Goal: Communication & Community: Ask a question

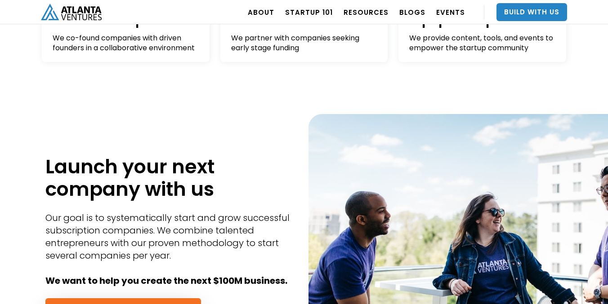
scroll to position [358, 0]
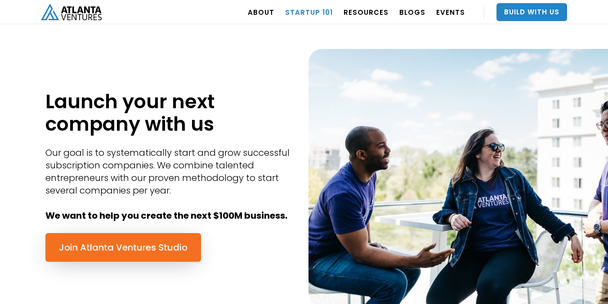
click at [330, 13] on link "Startup 101" at bounding box center [309, 12] width 48 height 25
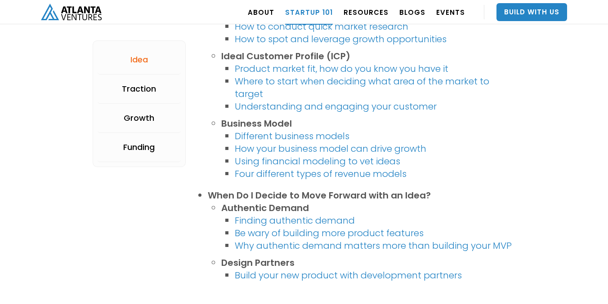
scroll to position [682, 0]
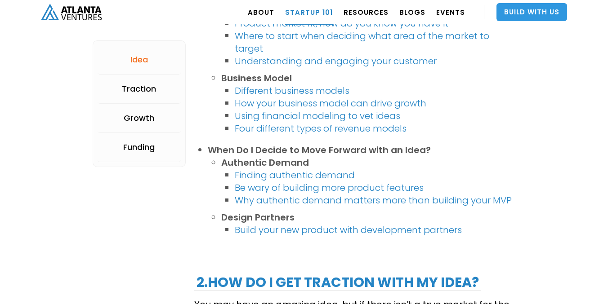
click at [527, 5] on link "Build With Us" at bounding box center [531, 12] width 71 height 18
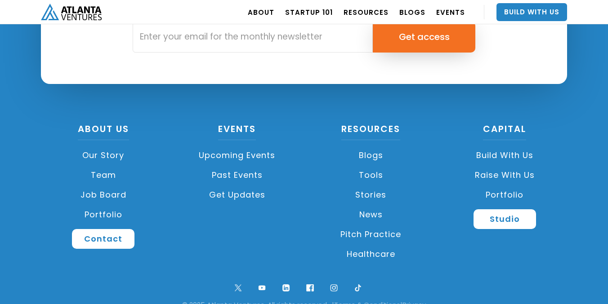
scroll to position [3448, 0]
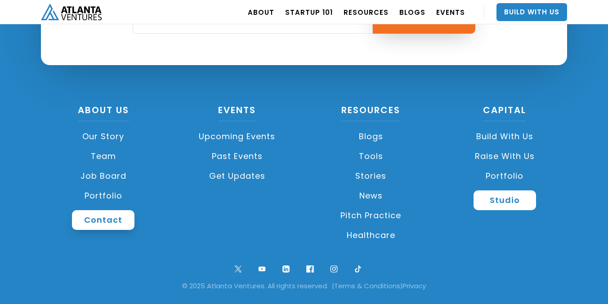
click at [111, 226] on link "Contact" at bounding box center [103, 220] width 63 height 20
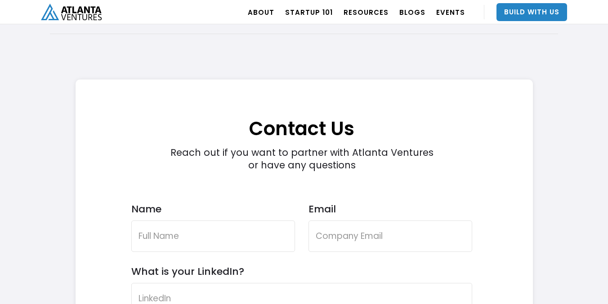
scroll to position [2543, 0]
click at [164, 242] on input "Name" at bounding box center [213, 236] width 164 height 31
type input "[PERSON_NAME]"
type input "[EMAIL_ADDRESS][DOMAIN_NAME]"
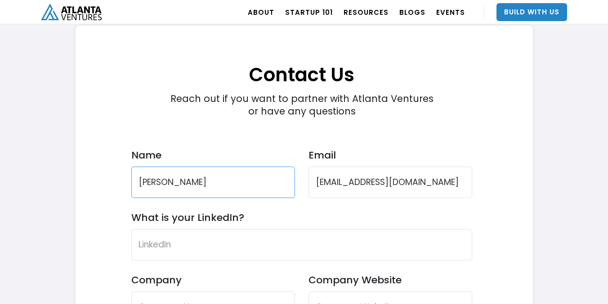
scroll to position [2636, 0]
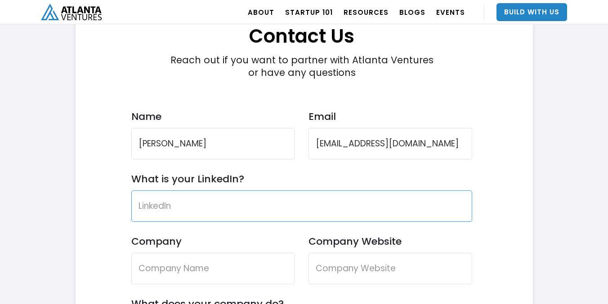
click at [261, 197] on input "What is your LinkedIn?" at bounding box center [301, 206] width 341 height 31
paste input "[URL][DOMAIN_NAME]"
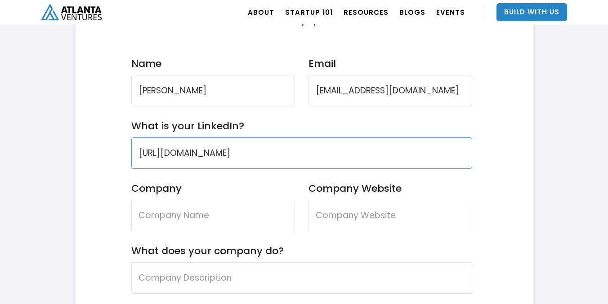
scroll to position [2691, 0]
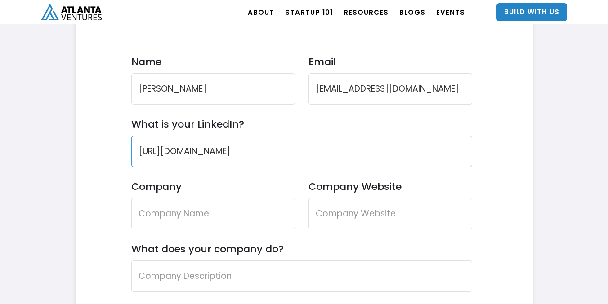
type input "[URL][DOMAIN_NAME]"
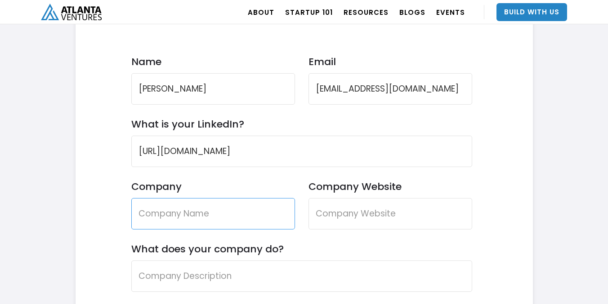
click at [231, 211] on input "Company" at bounding box center [213, 213] width 164 height 31
type input "[US_STATE][GEOGRAPHIC_DATA]"
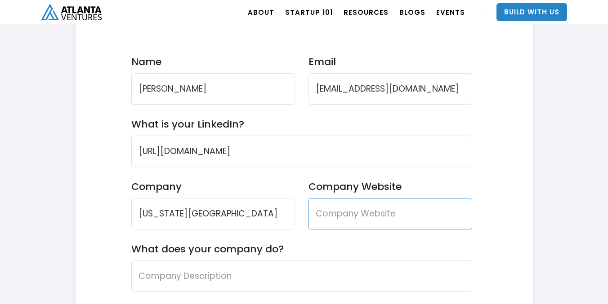
click at [348, 214] on input "Company Website" at bounding box center [390, 213] width 164 height 31
type input "N/A"
click at [321, 282] on input "What does your company do?" at bounding box center [301, 276] width 341 height 31
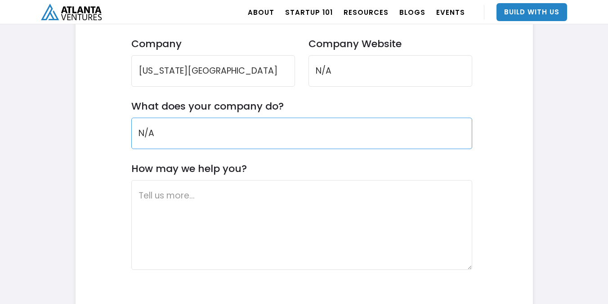
type input "N/A"
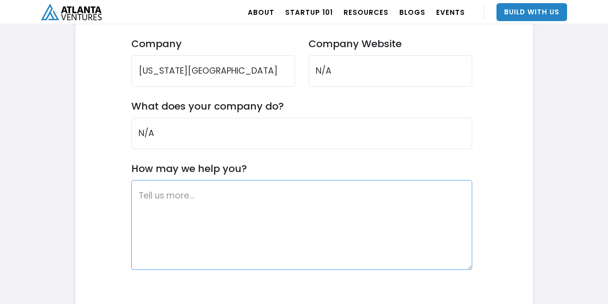
click at [321, 220] on textarea "How may we help you?" at bounding box center [301, 225] width 341 height 90
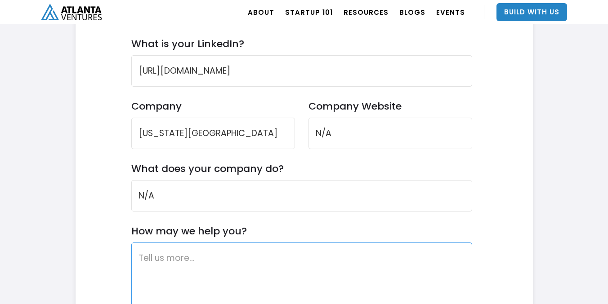
scroll to position [2770, 0]
paste textarea "My name is [PERSON_NAME], and I am a student at [US_STATE][GEOGRAPHIC_DATA] wit…"
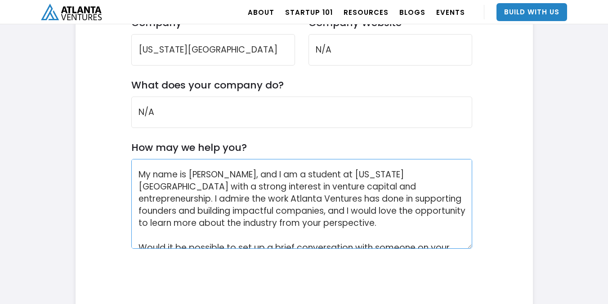
scroll to position [2885, 0]
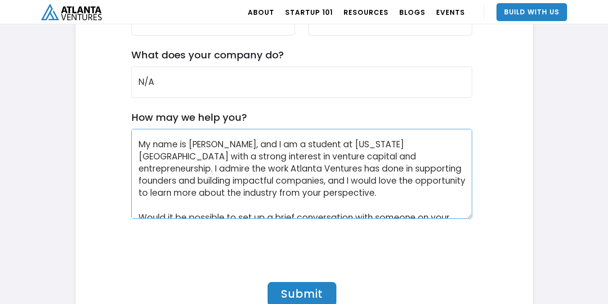
drag, startPoint x: 186, startPoint y: 144, endPoint x: 132, endPoint y: 143, distance: 54.4
click at [132, 144] on textarea "My name is [PERSON_NAME], and I am a student at [US_STATE][GEOGRAPHIC_DATA] wit…" at bounding box center [301, 174] width 341 height 90
click at [141, 144] on textarea "My name is [PERSON_NAME], and I am a student at [US_STATE][GEOGRAPHIC_DATA] wit…" at bounding box center [301, 174] width 341 height 90
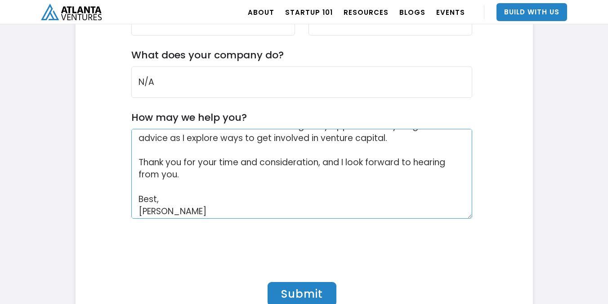
scroll to position [131, 0]
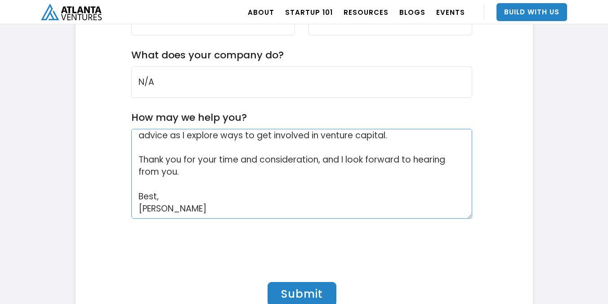
drag, startPoint x: 308, startPoint y: 136, endPoint x: 396, endPoint y: 135, distance: 88.6
click at [396, 135] on textarea "Hello, My name is [PERSON_NAME], and I am a student at [US_STATE][GEOGRAPHIC_DA…" at bounding box center [301, 174] width 341 height 90
type textarea "Hello, My name is [PERSON_NAME], and I am a student at [US_STATE][GEOGRAPHIC_DA…"
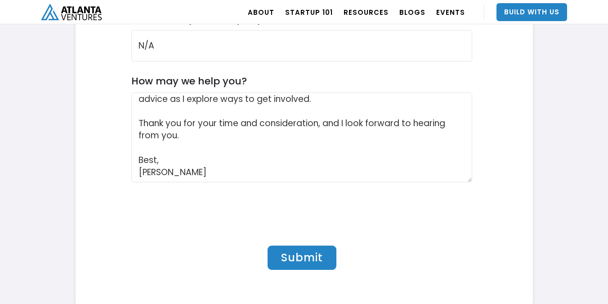
scroll to position [2948, 0]
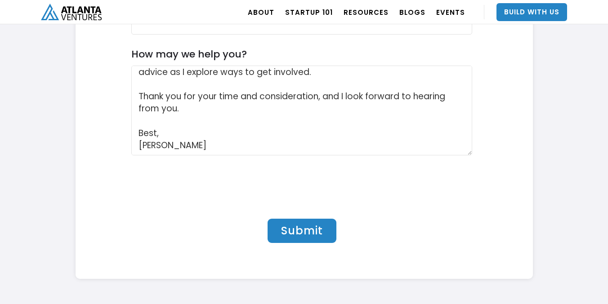
click at [296, 234] on input "Submit" at bounding box center [302, 231] width 69 height 24
type input "Please wait..."
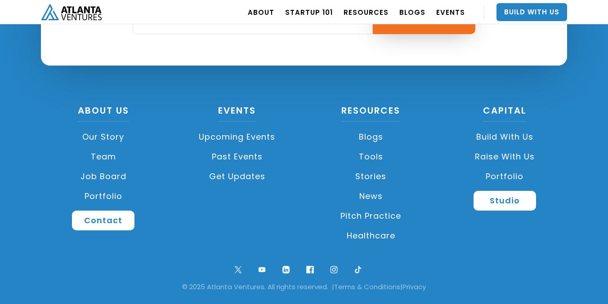
scroll to position [246, 0]
